Goal: Task Accomplishment & Management: Complete application form

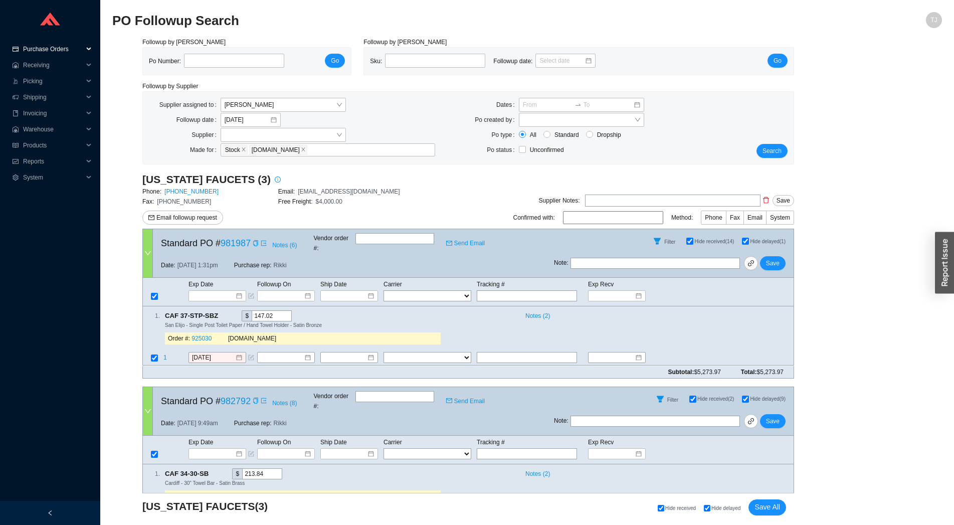
click at [57, 51] on span "Purchase Orders" at bounding box center [53, 49] width 60 height 16
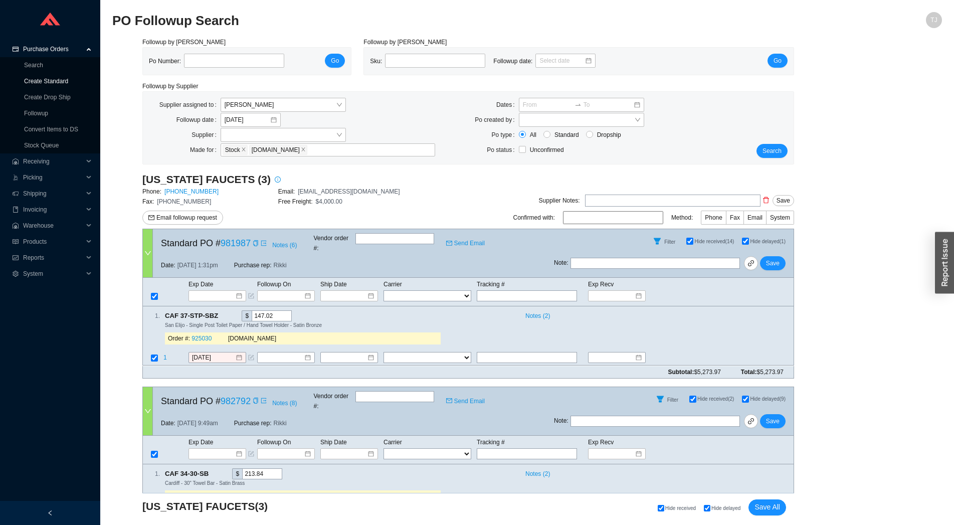
click at [56, 81] on link "Create Standard" at bounding box center [46, 81] width 44 height 7
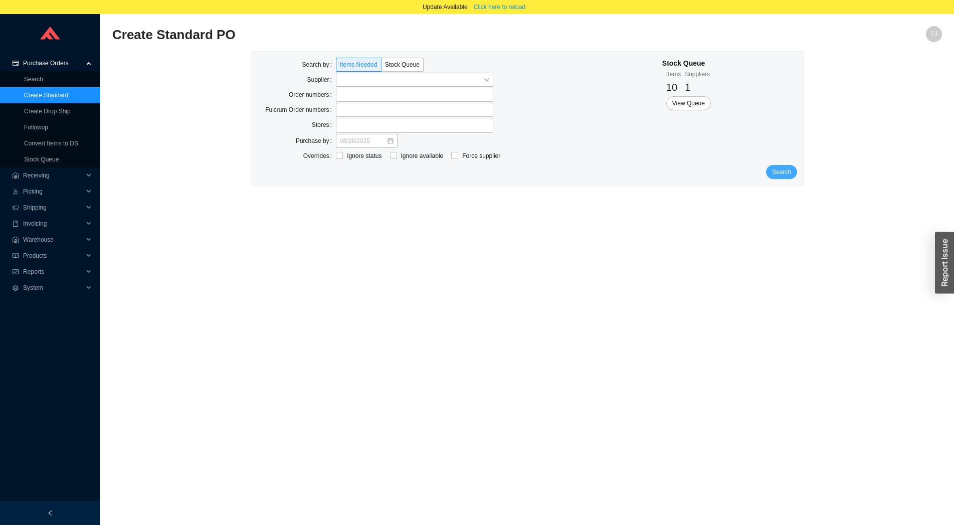
click at [792, 173] on button "Search" at bounding box center [781, 172] width 31 height 14
click at [792, 173] on button "Search" at bounding box center [777, 172] width 39 height 14
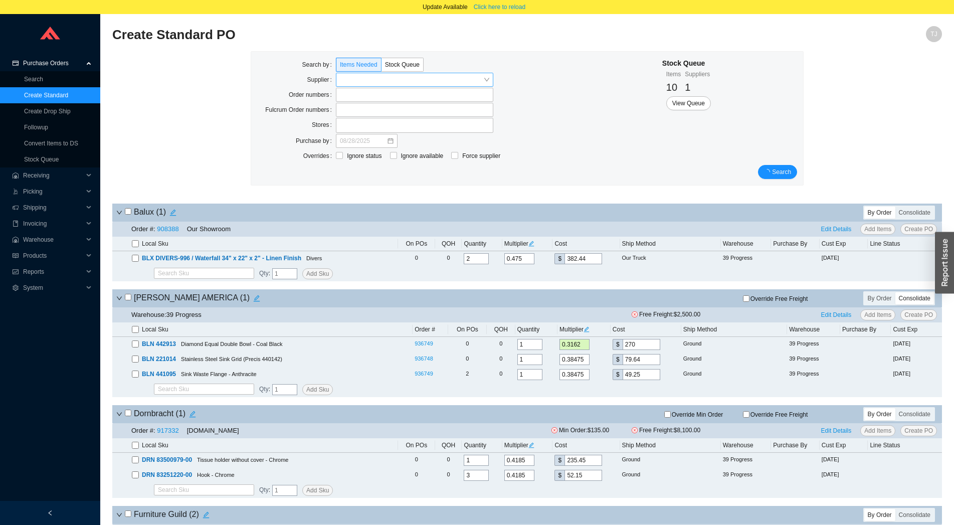
click at [370, 80] on input "search" at bounding box center [411, 79] width 143 height 13
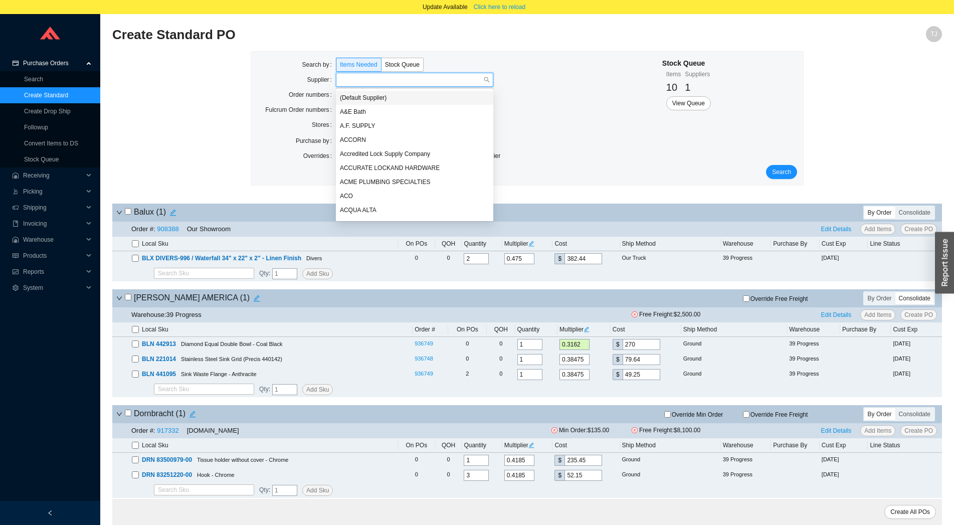
click at [176, 133] on div "Search by Items Needed Stock Queue Supplier Order numbers Fulcrum Order numbers…" at bounding box center [527, 123] width 830 height 144
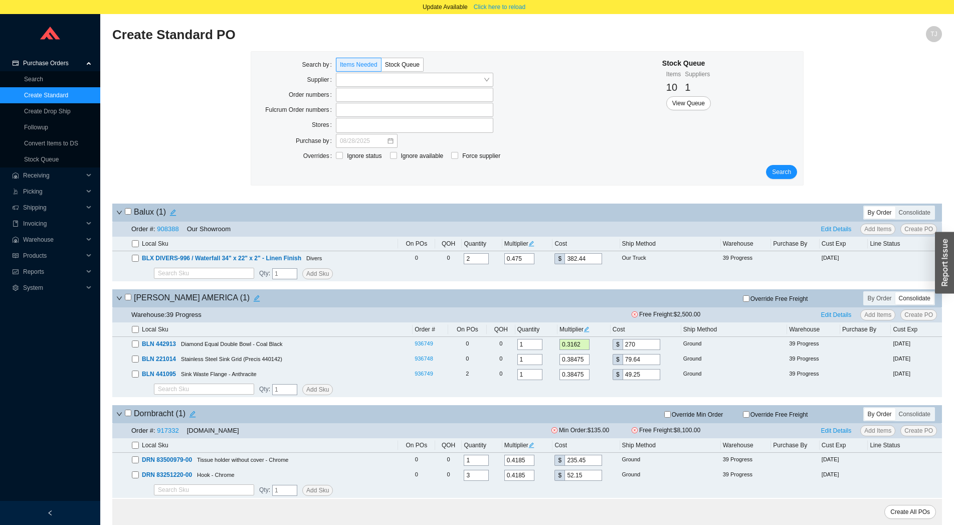
click at [116, 213] on icon "down" at bounding box center [119, 213] width 6 height 6
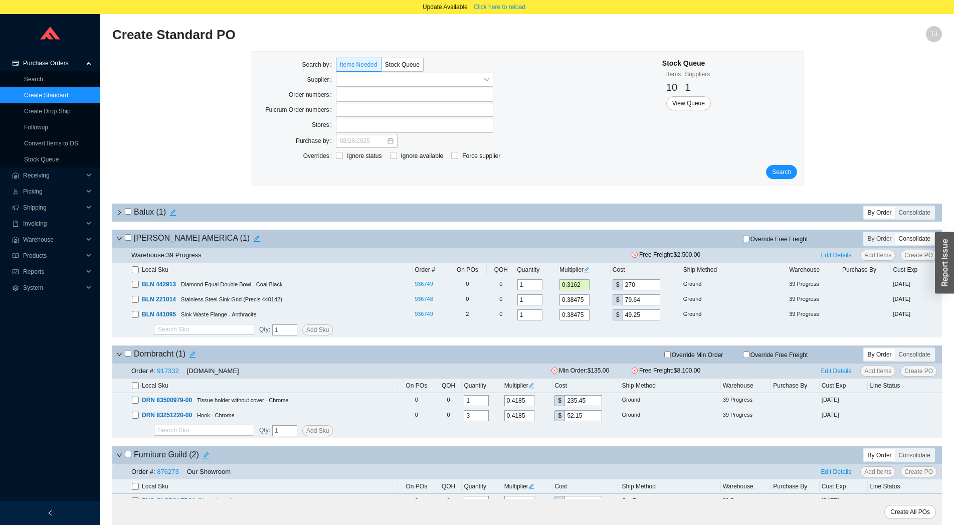
click at [117, 242] on icon "down" at bounding box center [119, 239] width 6 height 6
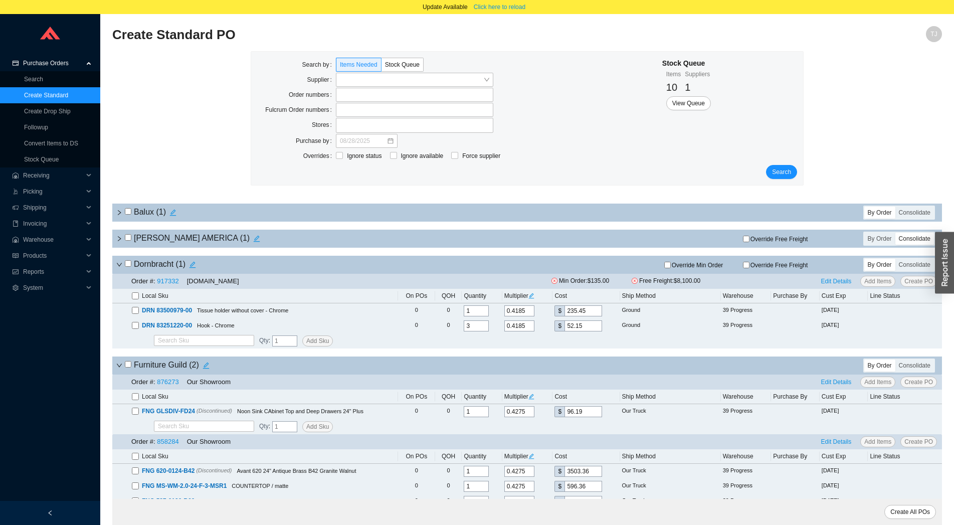
click at [118, 266] on icon "down" at bounding box center [119, 265] width 5 height 4
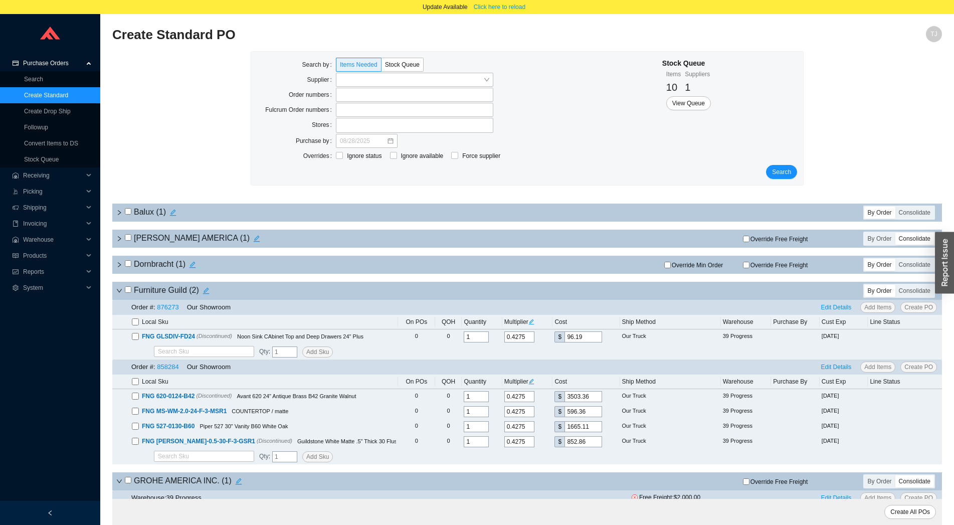
click at [121, 239] on icon "right" at bounding box center [119, 239] width 6 height 6
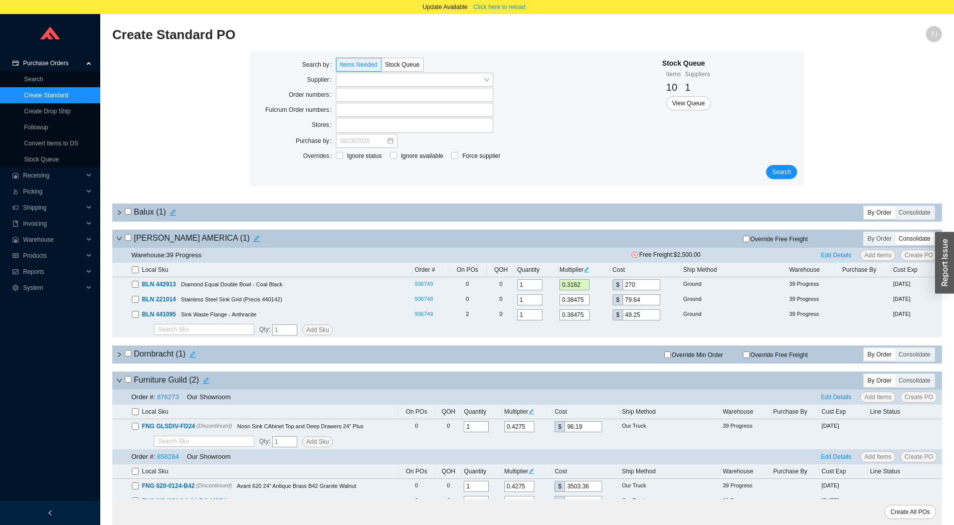
click at [138, 272] on input "checkbox" at bounding box center [135, 269] width 7 height 7
checkbox input "true"
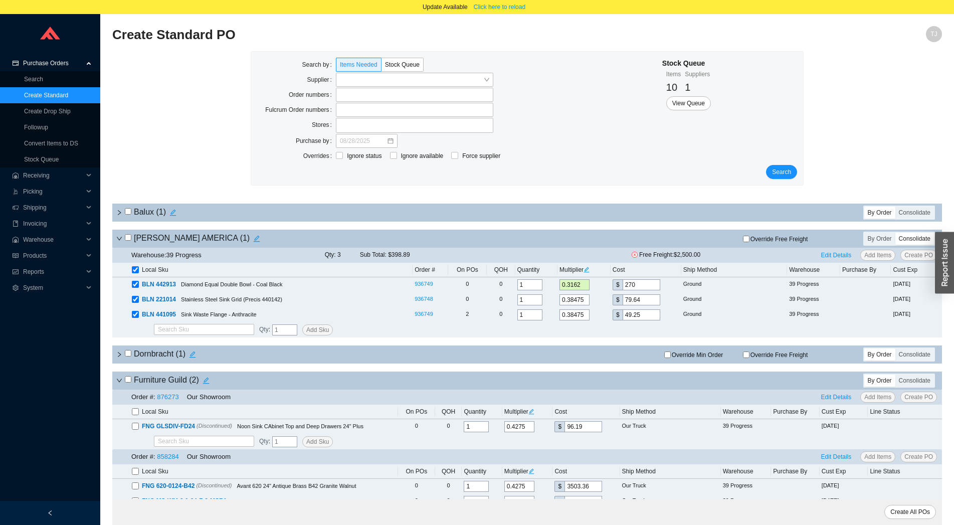
click at [138, 272] on input "checkbox" at bounding box center [135, 269] width 7 height 7
checkbox input "false"
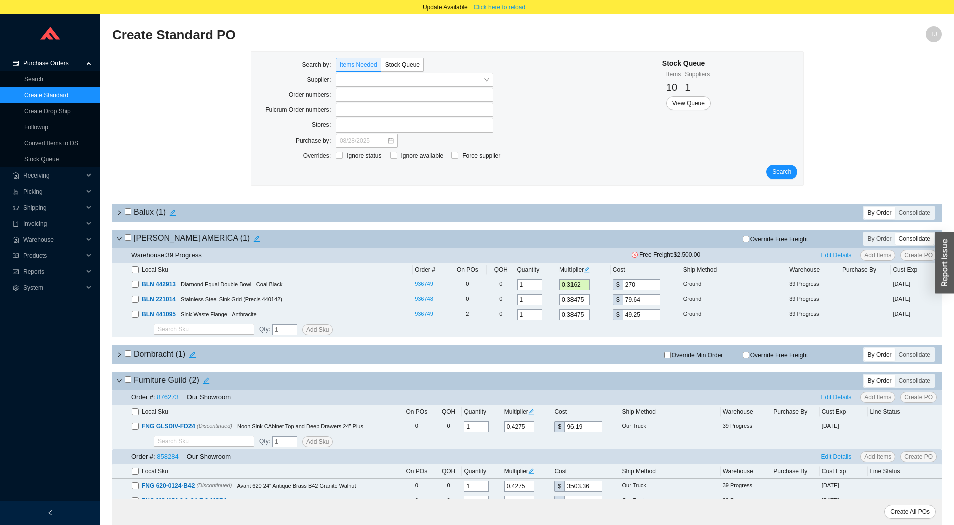
click at [138, 272] on input "checkbox" at bounding box center [135, 269] width 7 height 7
checkbox input "true"
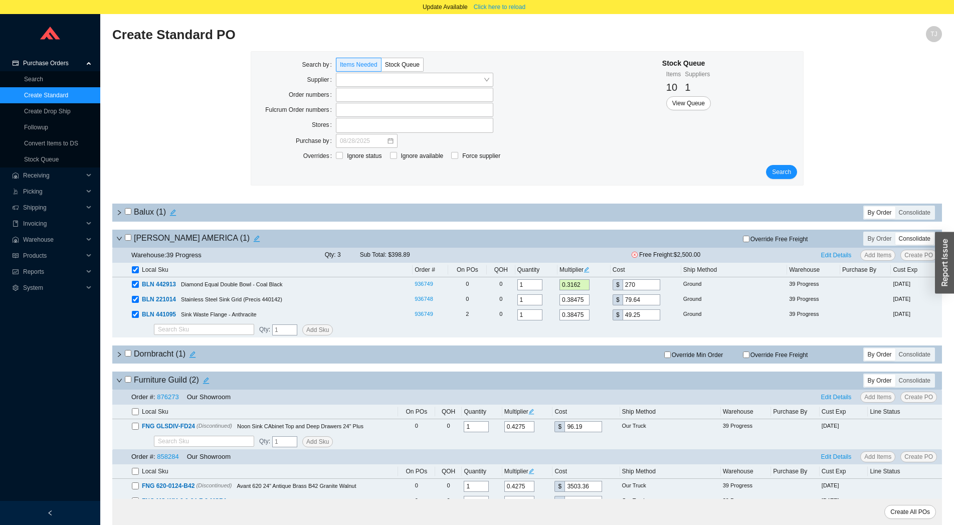
click at [138, 272] on input "checkbox" at bounding box center [135, 269] width 7 height 7
checkbox input "false"
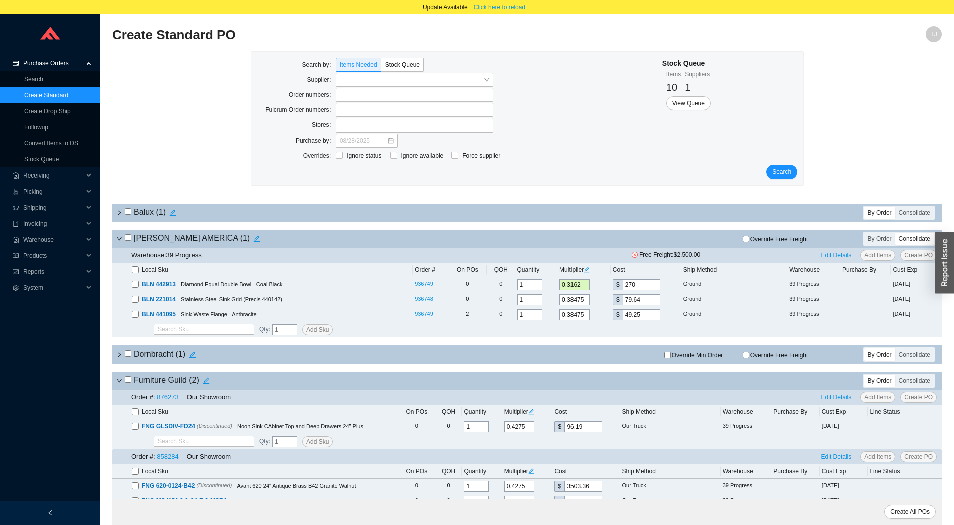
click at [119, 242] on icon "down" at bounding box center [119, 239] width 6 height 6
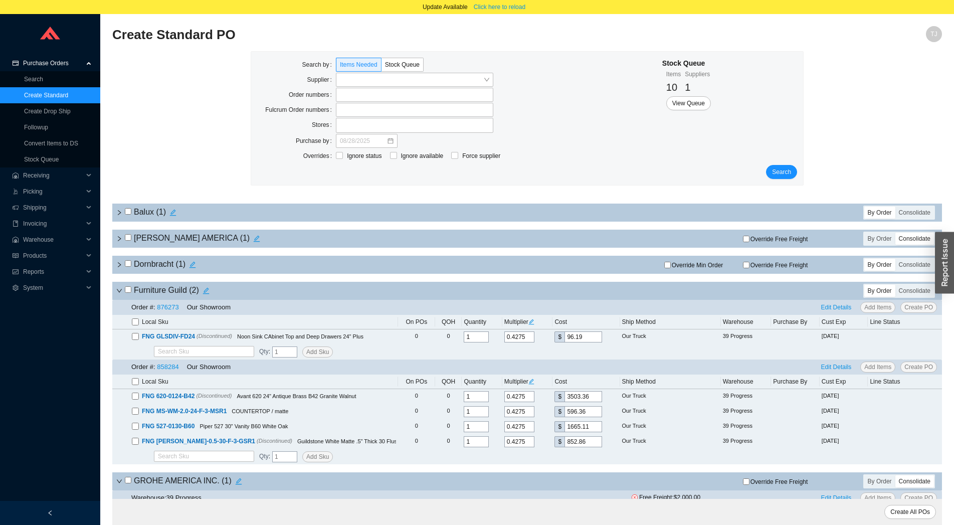
click at [118, 294] on icon "down" at bounding box center [119, 291] width 6 height 6
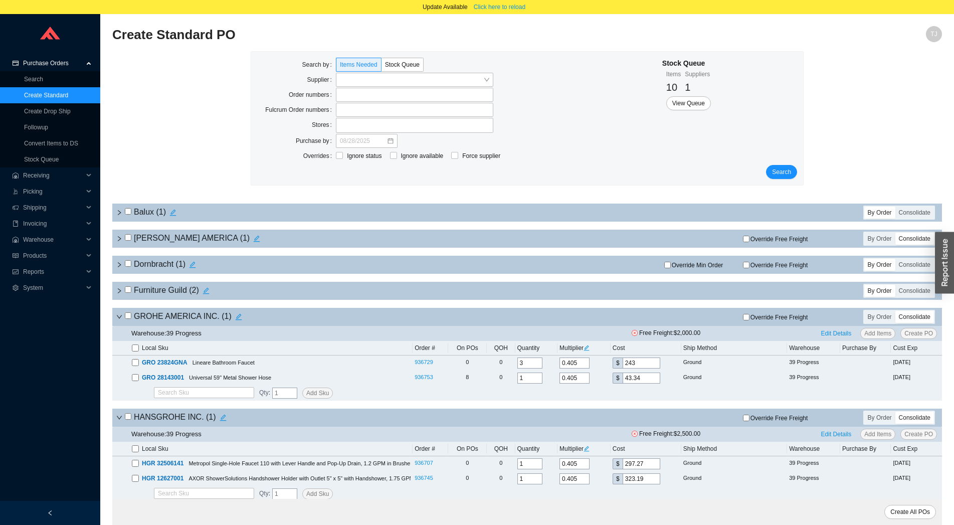
click at [119, 319] on icon "down" at bounding box center [119, 317] width 5 height 4
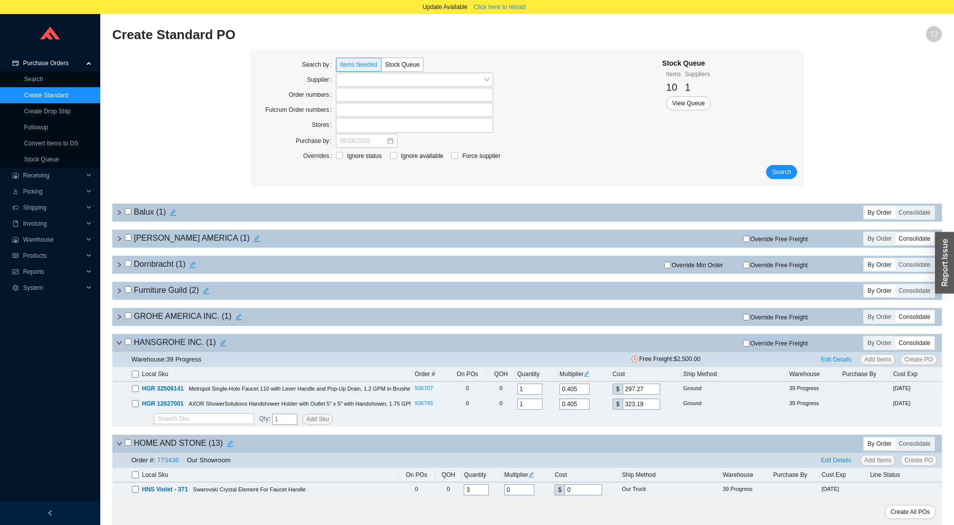
click at [120, 346] on icon "down" at bounding box center [119, 343] width 6 height 6
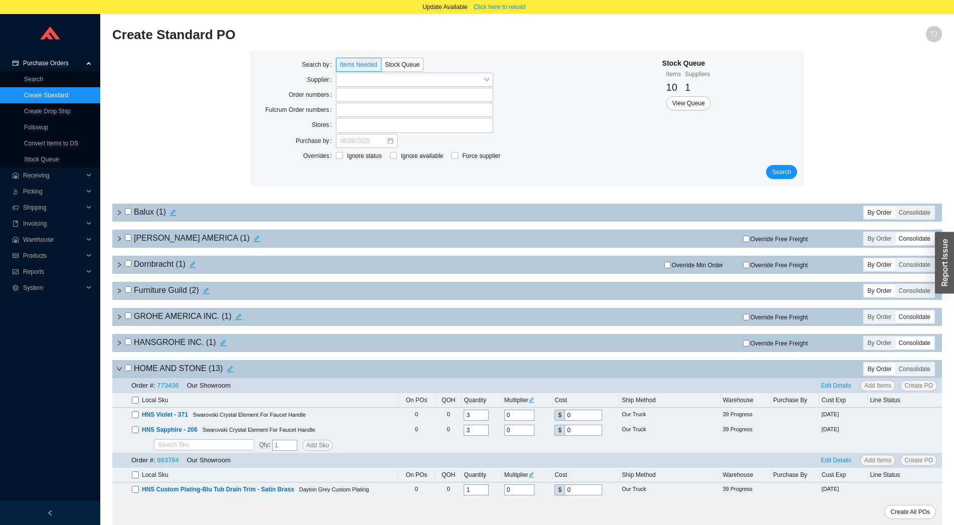
click at [118, 371] on div "HOME AND STONE ( 13 )" at bounding box center [390, 369] width 548 height 14
click at [119, 372] on icon "down" at bounding box center [119, 369] width 6 height 6
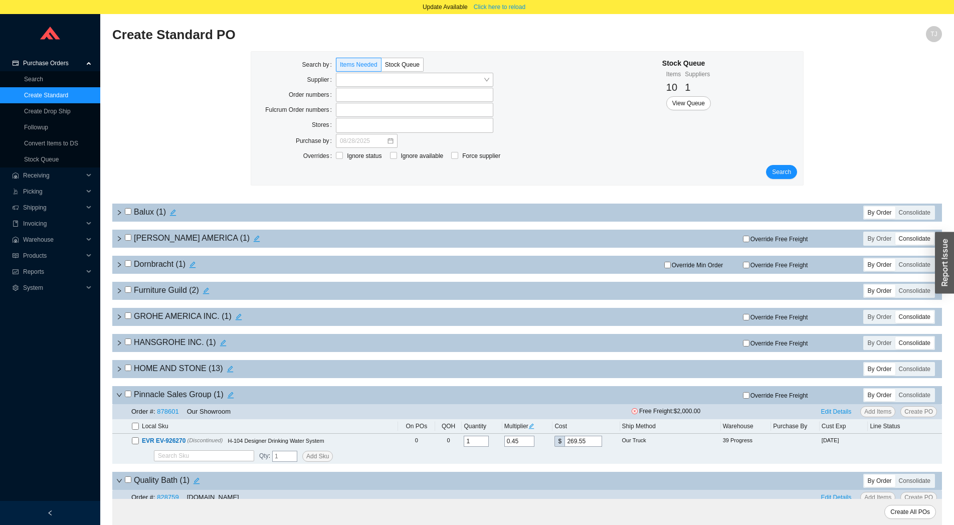
click at [119, 398] on icon "down" at bounding box center [119, 395] width 6 height 6
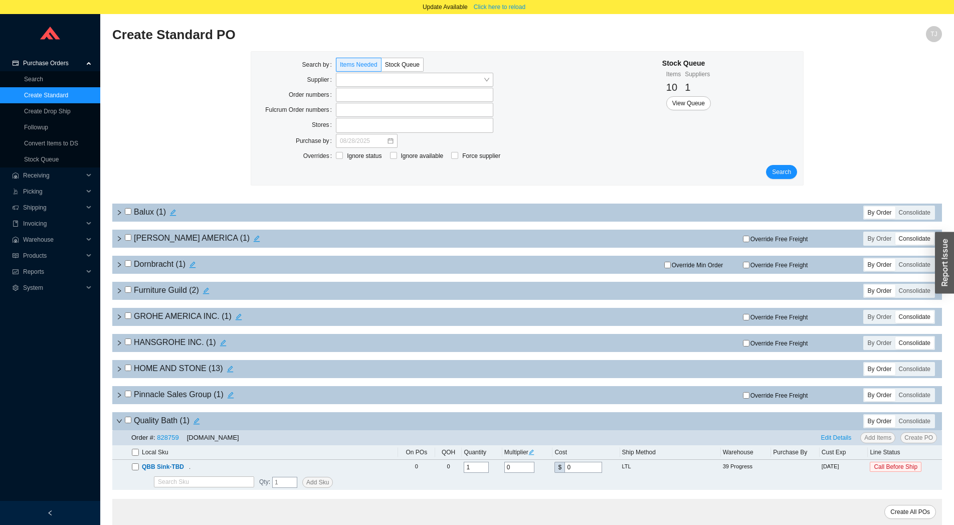
click at [116, 424] on icon "down" at bounding box center [119, 421] width 6 height 6
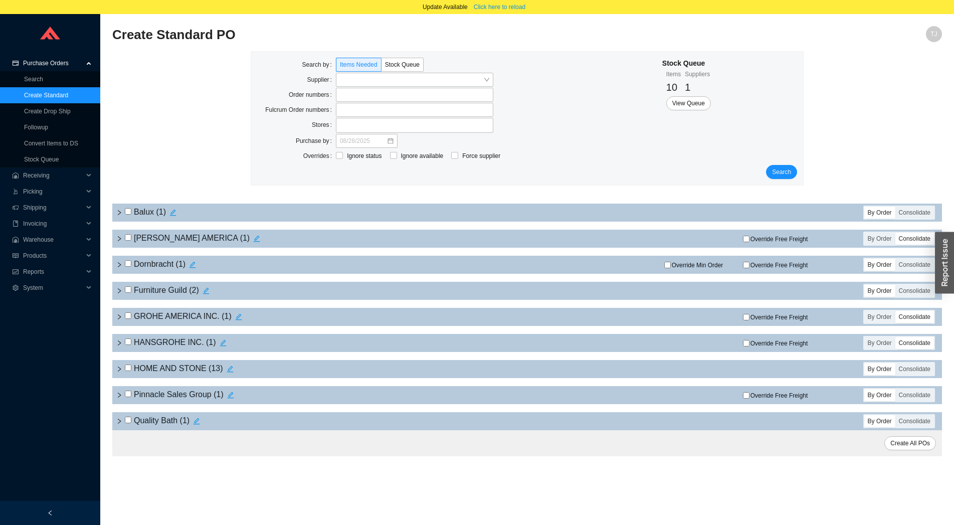
click at [123, 350] on div "HANSGROHE INC. ( 1 )" at bounding box center [390, 343] width 548 height 14
click at [119, 346] on icon "right" at bounding box center [119, 343] width 6 height 6
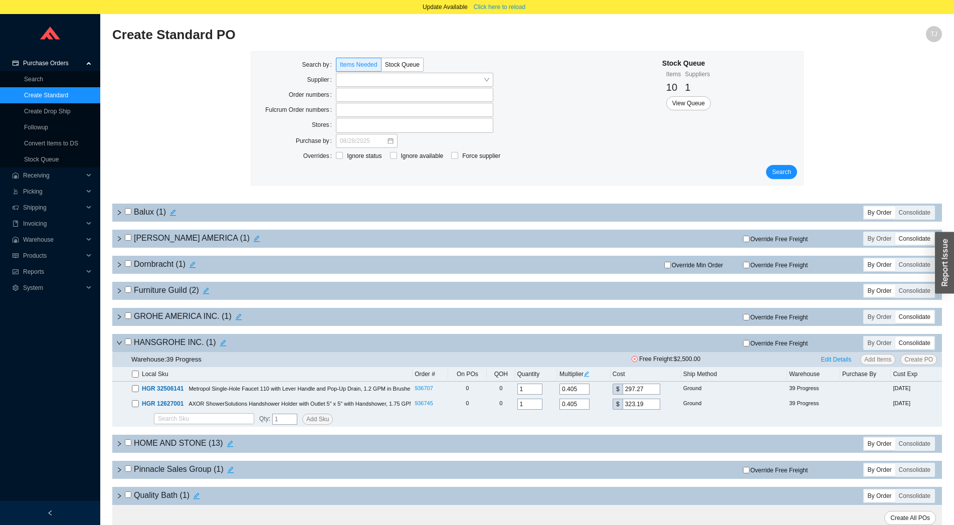
click at [134, 378] on input "checkbox" at bounding box center [135, 374] width 7 height 7
checkbox input "true"
